Goal: Communication & Community: Answer question/provide support

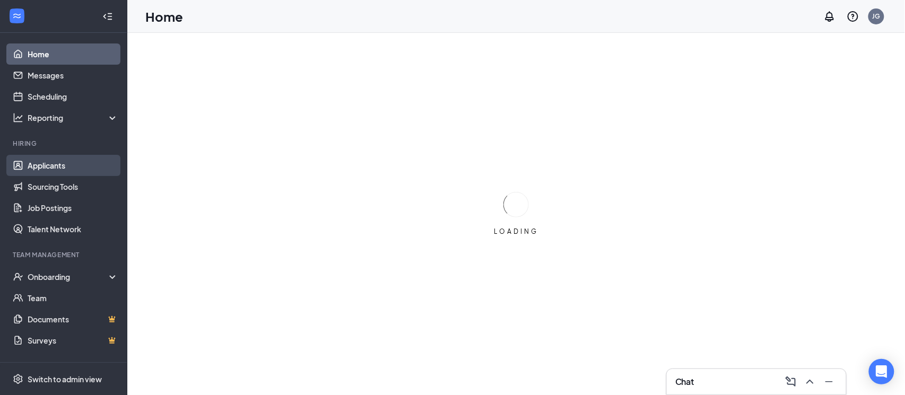
click at [42, 174] on link "Applicants" at bounding box center [73, 165] width 91 height 21
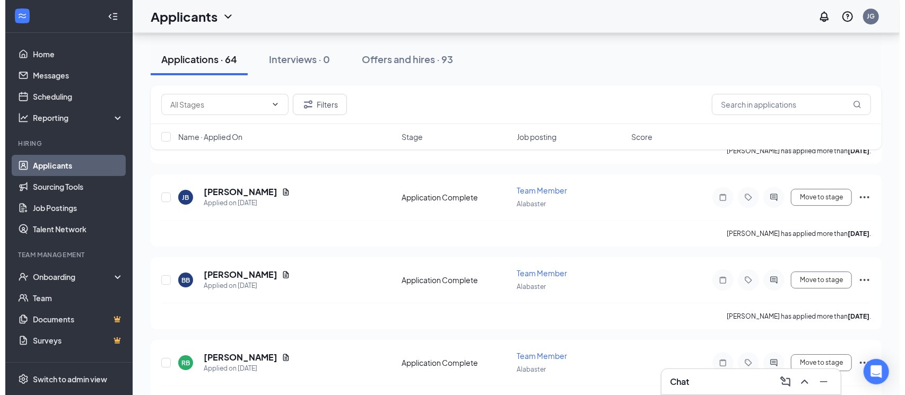
scroll to position [1839, 0]
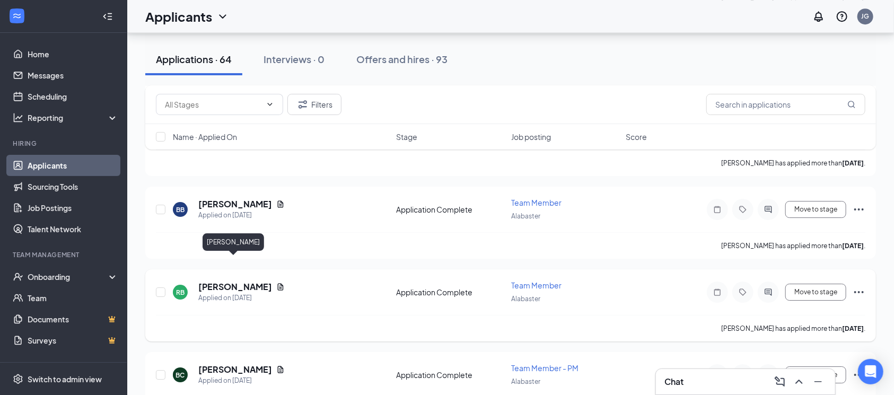
click at [233, 281] on h5 "[PERSON_NAME]" at bounding box center [235, 287] width 74 height 12
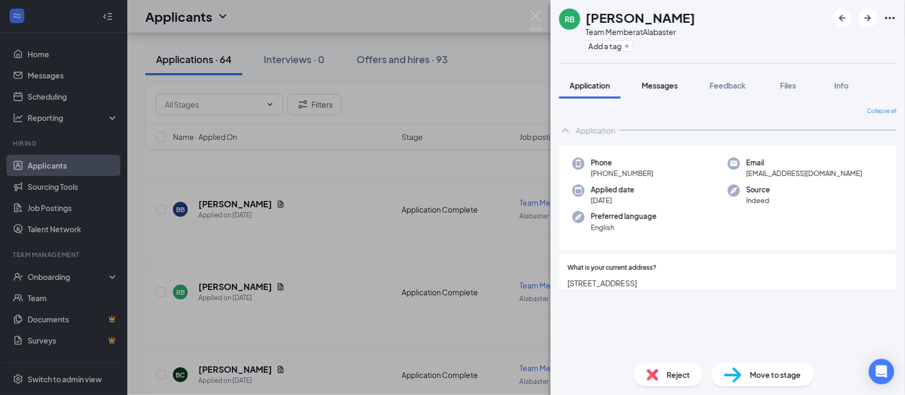
click at [678, 85] on span "Messages" at bounding box center [660, 86] width 36 height 10
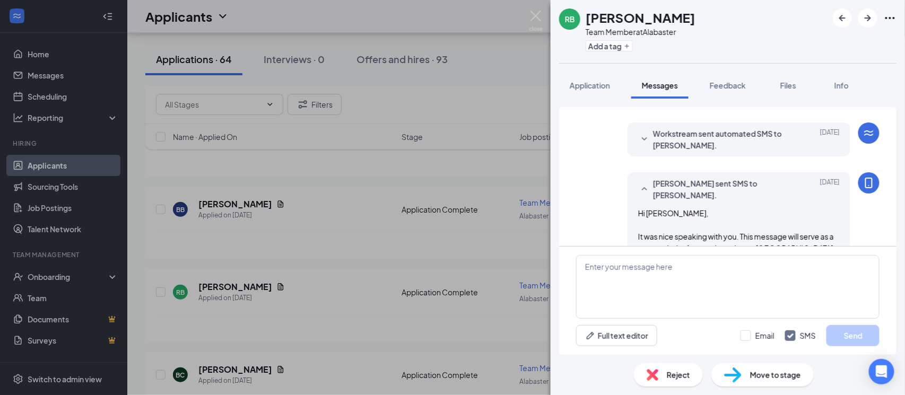
scroll to position [241, 0]
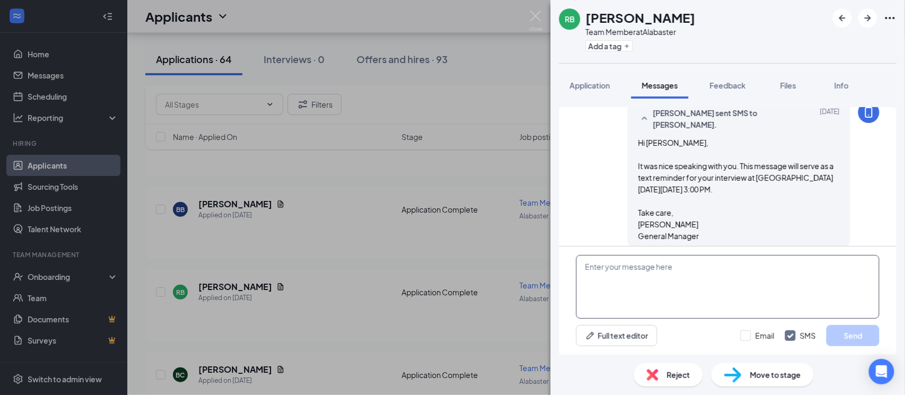
click at [630, 268] on textarea at bounding box center [727, 287] width 303 height 64
type textarea "H"
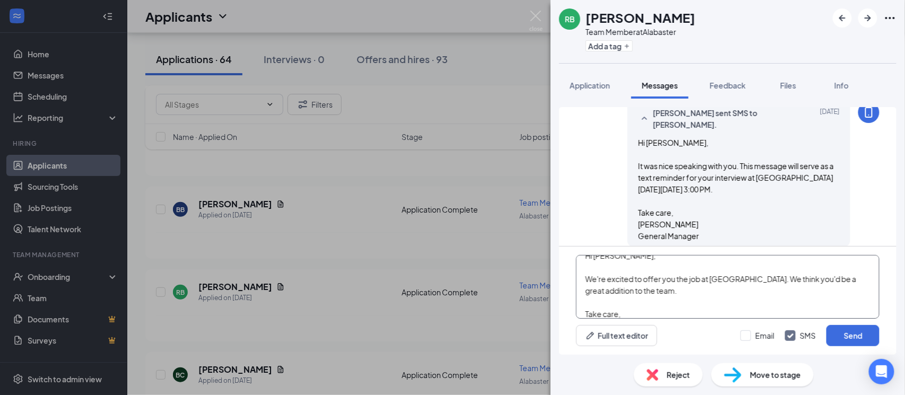
scroll to position [23, 0]
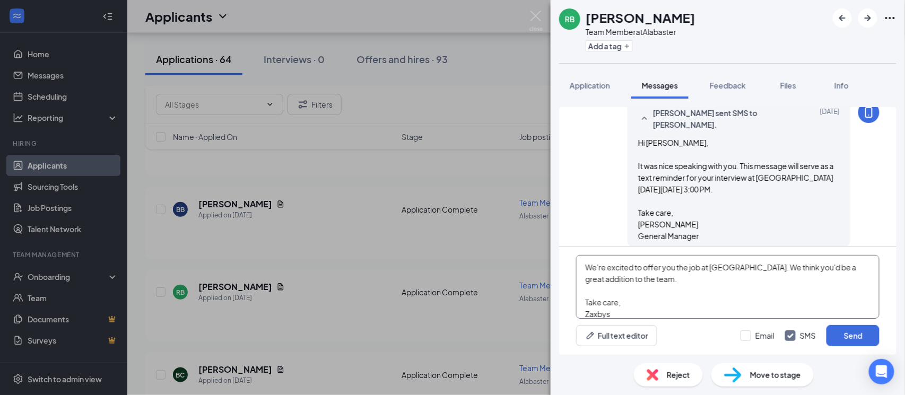
click at [642, 280] on textarea "Hi [PERSON_NAME], We're excited to offer you the job at [GEOGRAPHIC_DATA]. We t…" at bounding box center [727, 287] width 303 height 64
click at [713, 277] on textarea "Hi [PERSON_NAME], We're excited to offer you the job at [GEOGRAPHIC_DATA]. We t…" at bounding box center [727, 287] width 303 height 64
type textarea "Hi [PERSON_NAME], We're excited to offer you the job at [GEOGRAPHIC_DATA]. We t…"
click at [847, 332] on button "Send" at bounding box center [852, 335] width 53 height 21
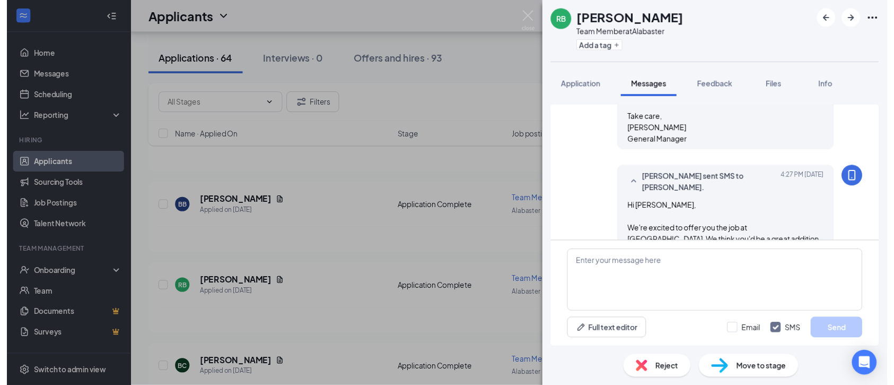
scroll to position [379, 0]
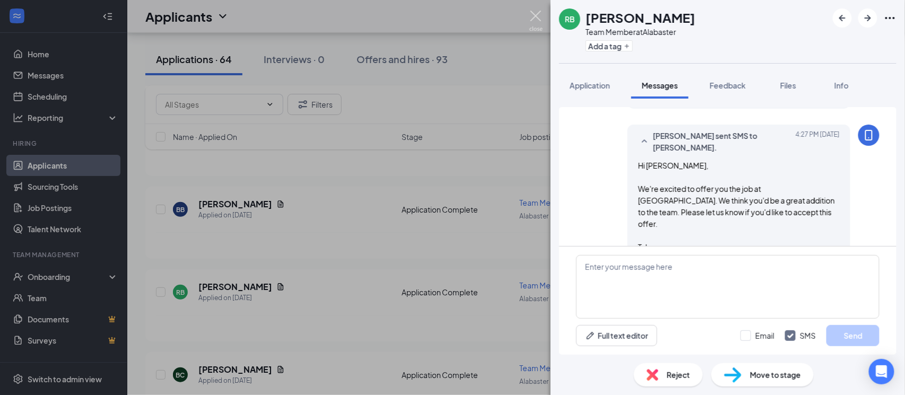
click at [539, 15] on img at bounding box center [535, 21] width 13 height 21
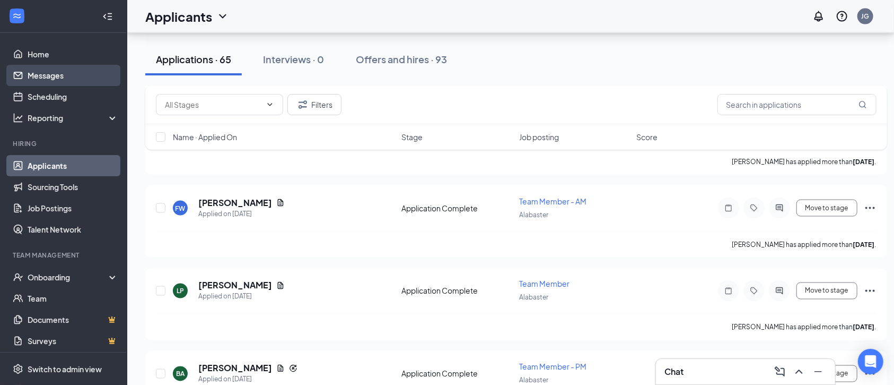
scroll to position [637, 0]
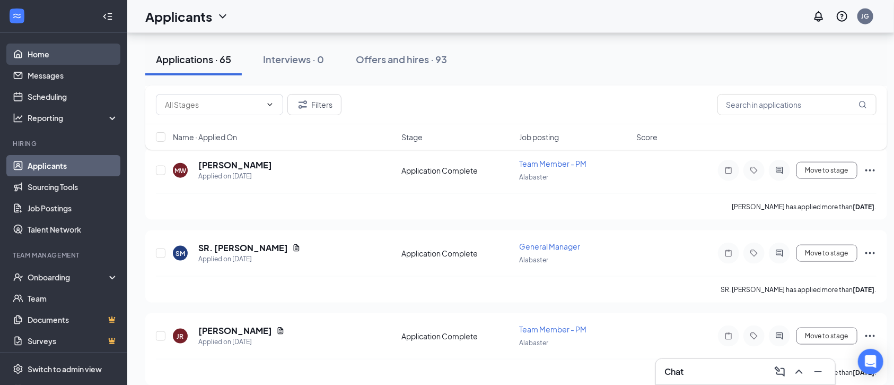
click at [82, 64] on link "Home" at bounding box center [73, 53] width 91 height 21
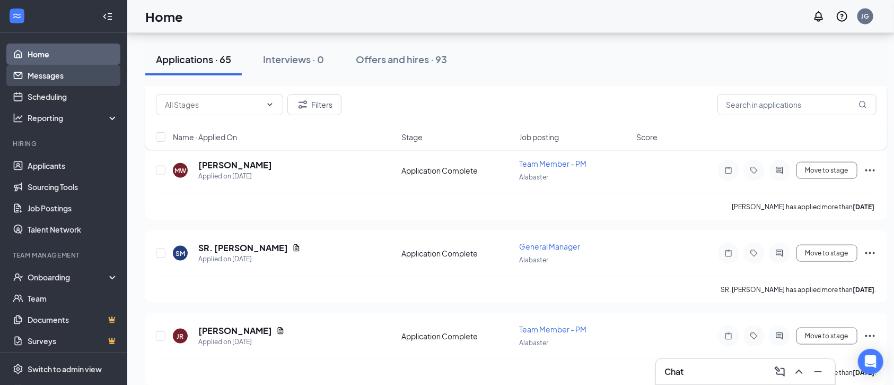
click at [76, 72] on link "Messages" at bounding box center [73, 75] width 91 height 21
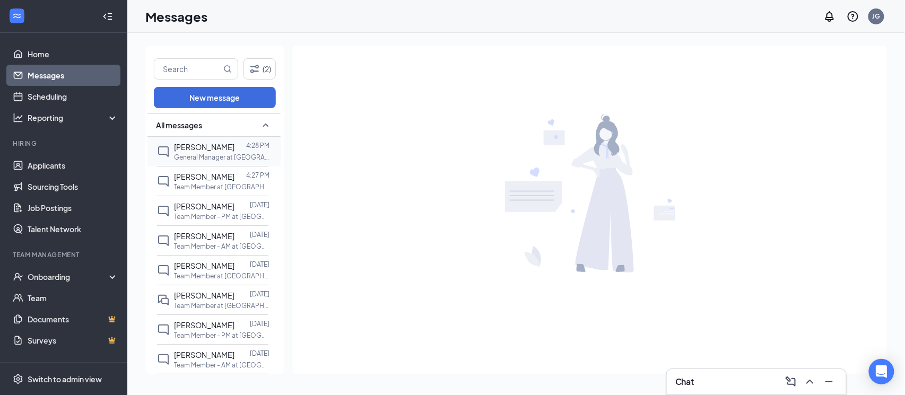
click at [212, 145] on span "[PERSON_NAME]" at bounding box center [204, 147] width 60 height 10
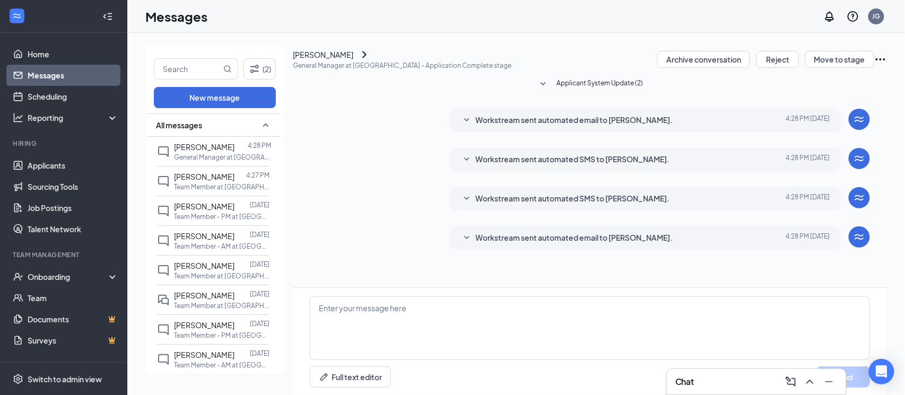
scroll to position [17, 0]
click at [352, 60] on div "[PERSON_NAME]" at bounding box center [323, 55] width 60 height 12
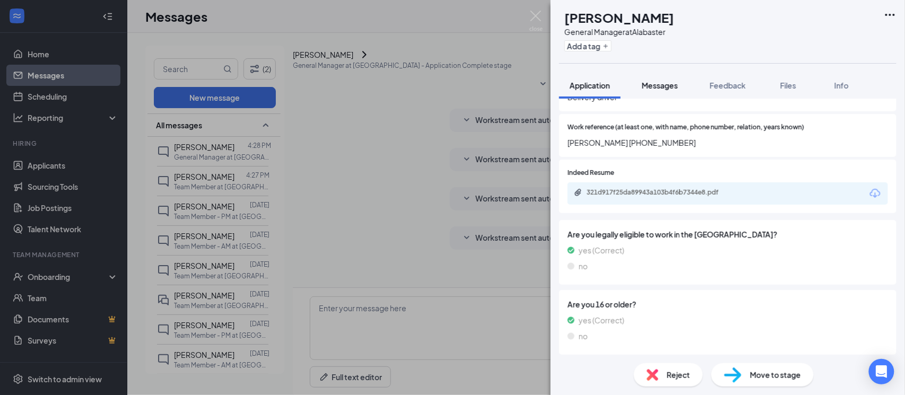
scroll to position [440, 0]
click at [684, 86] on button "Messages" at bounding box center [659, 85] width 57 height 27
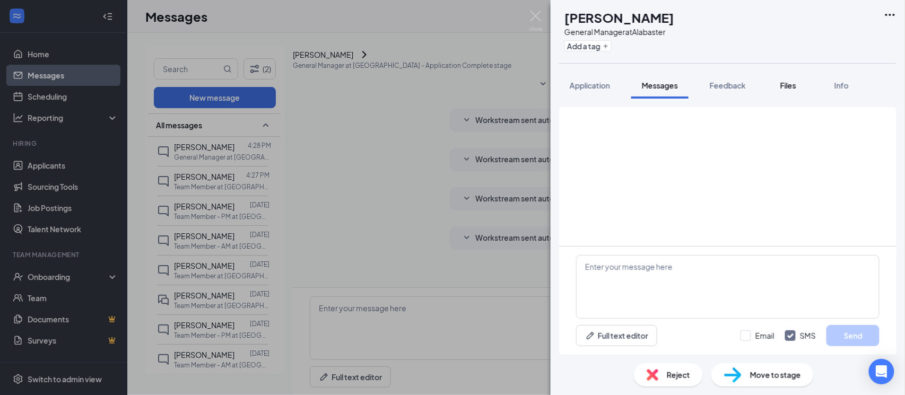
click at [792, 83] on span "Files" at bounding box center [788, 86] width 16 height 10
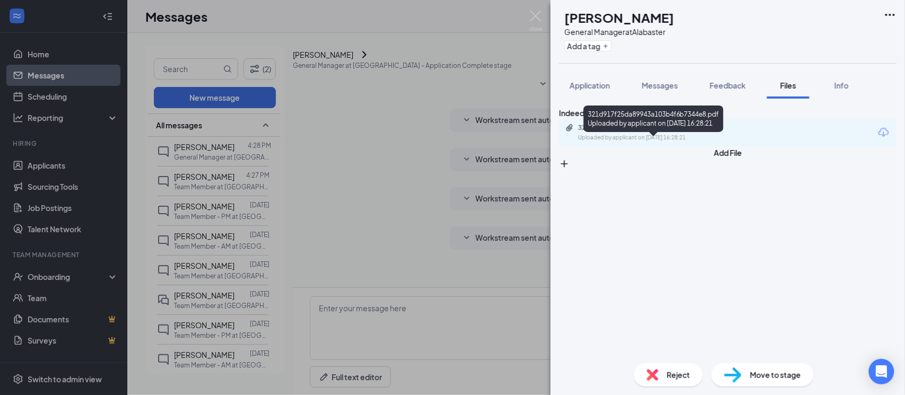
click at [658, 132] on div "321d917f25da89943a103b4f6b7344e8.pdf" at bounding box center [652, 128] width 149 height 8
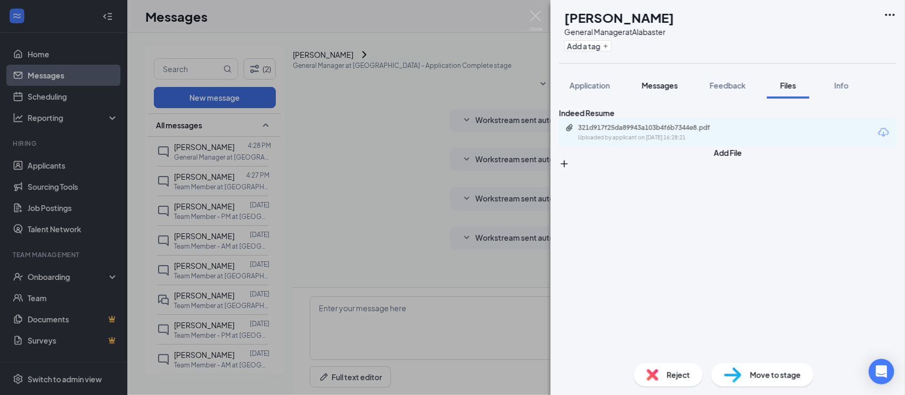
click at [668, 84] on span "Messages" at bounding box center [660, 86] width 36 height 10
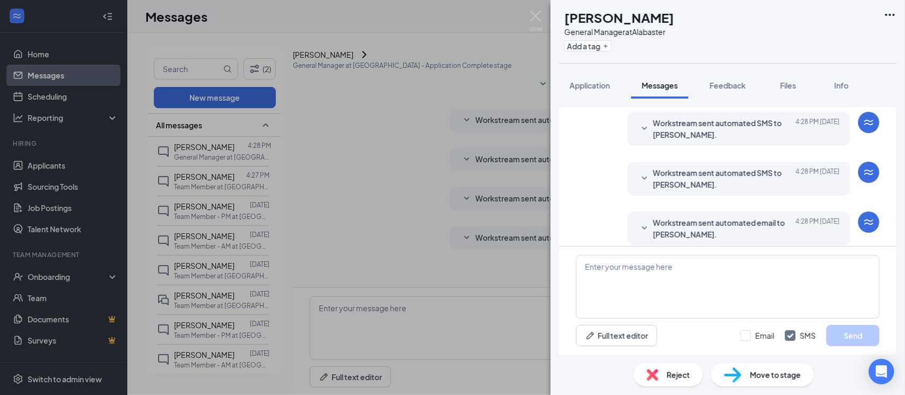
scroll to position [90, 0]
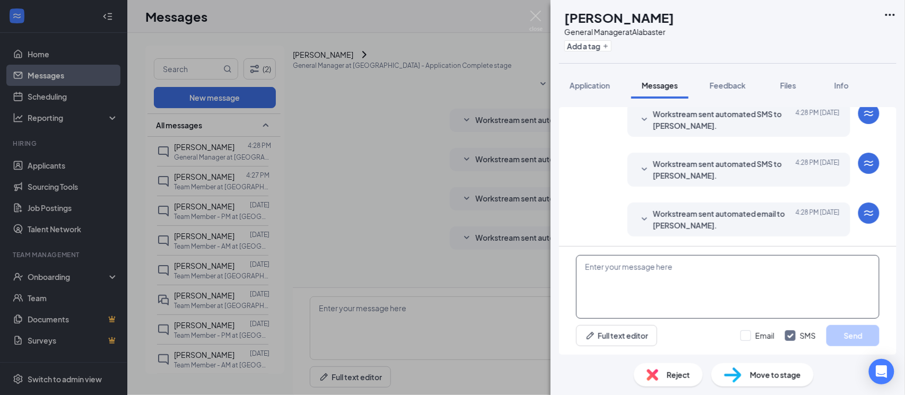
click at [668, 271] on textarea at bounding box center [727, 287] width 303 height 64
type textarea "Hi"
click at [539, 15] on img at bounding box center [535, 21] width 13 height 21
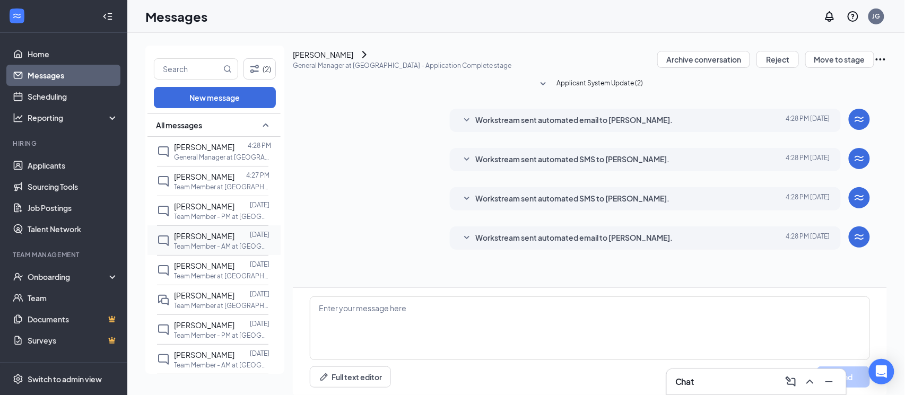
click at [212, 243] on p "Team Member - AM at [GEOGRAPHIC_DATA]" at bounding box center [221, 246] width 95 height 9
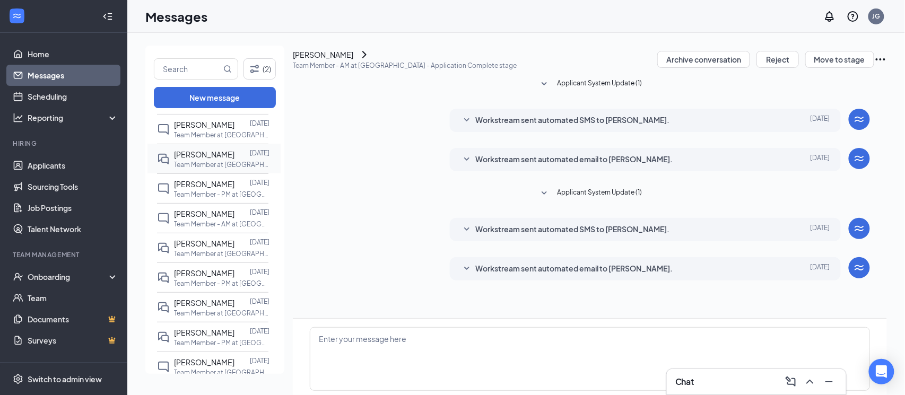
scroll to position [202, 0]
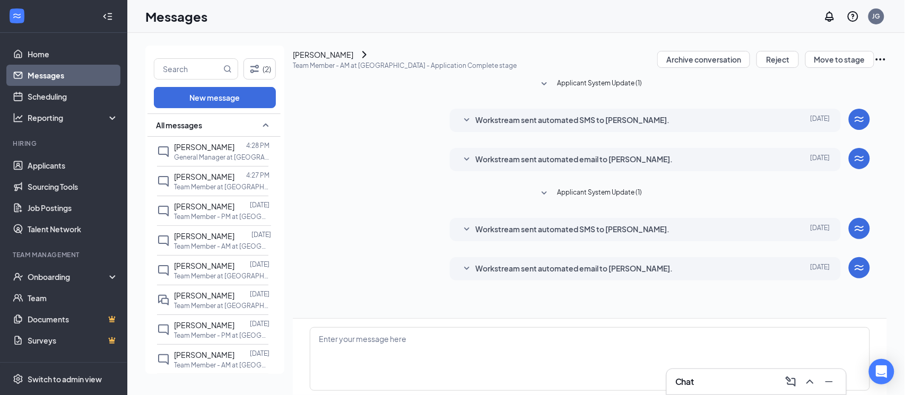
click at [211, 235] on span "[PERSON_NAME]" at bounding box center [204, 236] width 60 height 10
click at [226, 246] on p "Team Member - AM at [GEOGRAPHIC_DATA]" at bounding box center [221, 246] width 95 height 9
click at [382, 327] on textarea at bounding box center [590, 359] width 560 height 64
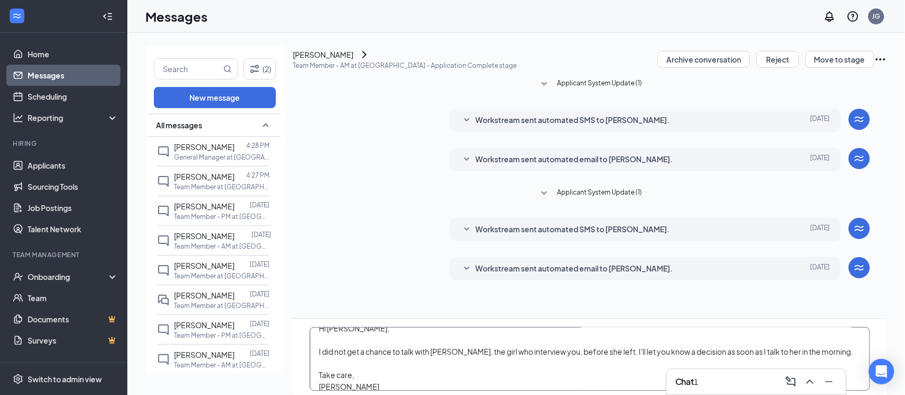
scroll to position [0, 0]
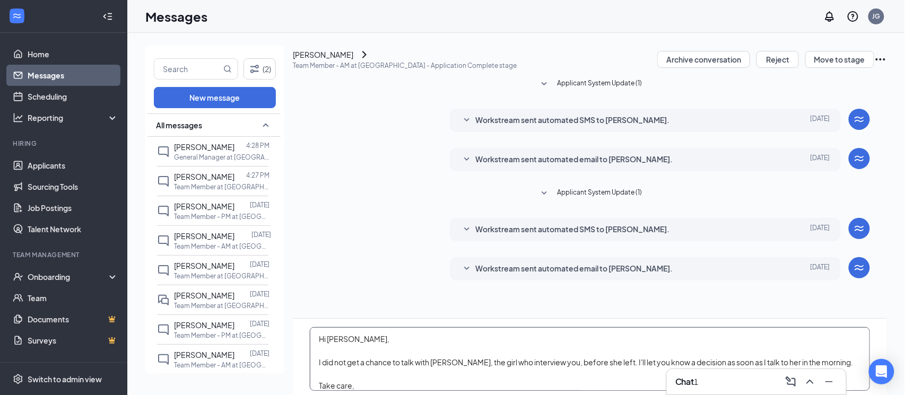
click at [318, 327] on textarea "Hi [PERSON_NAME], I did not get a chance to talk with [PERSON_NAME], the girl w…" at bounding box center [590, 359] width 560 height 64
click at [537, 327] on textarea "Hi [PERSON_NAME], I did not get a chance to talk with [PERSON_NAME], the girl w…" at bounding box center [590, 359] width 560 height 64
click at [845, 327] on textarea "Hi [PERSON_NAME], I did not get a chance to talk with [PERSON_NAME], the girl w…" at bounding box center [590, 359] width 560 height 64
click at [337, 327] on textarea "Hi [PERSON_NAME], I did not get a chance to talk with [PERSON_NAME], the girl w…" at bounding box center [590, 359] width 560 height 64
type textarea "Hi [PERSON_NAME], I did not get a chance to talk with [PERSON_NAME], the girl w…"
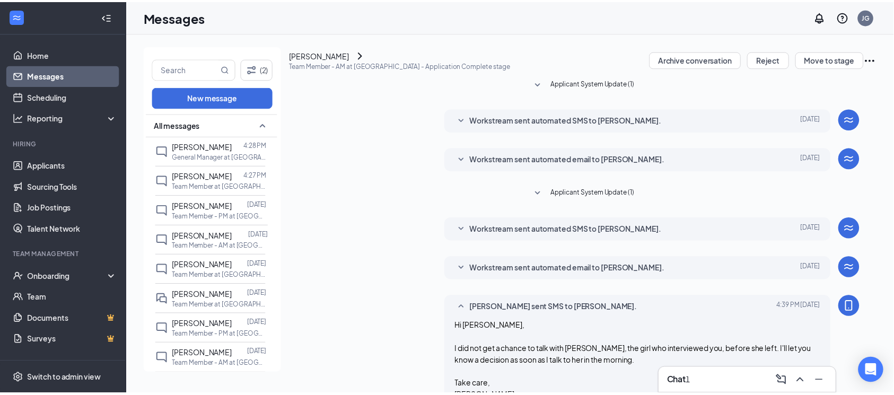
scroll to position [187, 0]
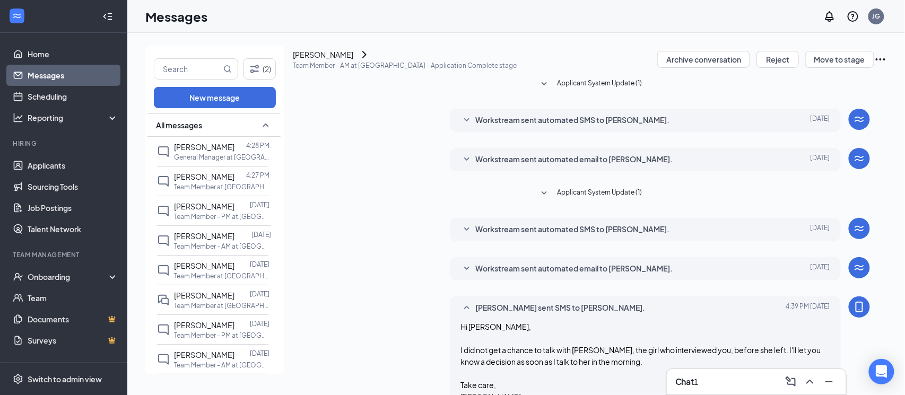
click at [56, 55] on link "Home" at bounding box center [73, 53] width 91 height 21
